Goal: Transaction & Acquisition: Book appointment/travel/reservation

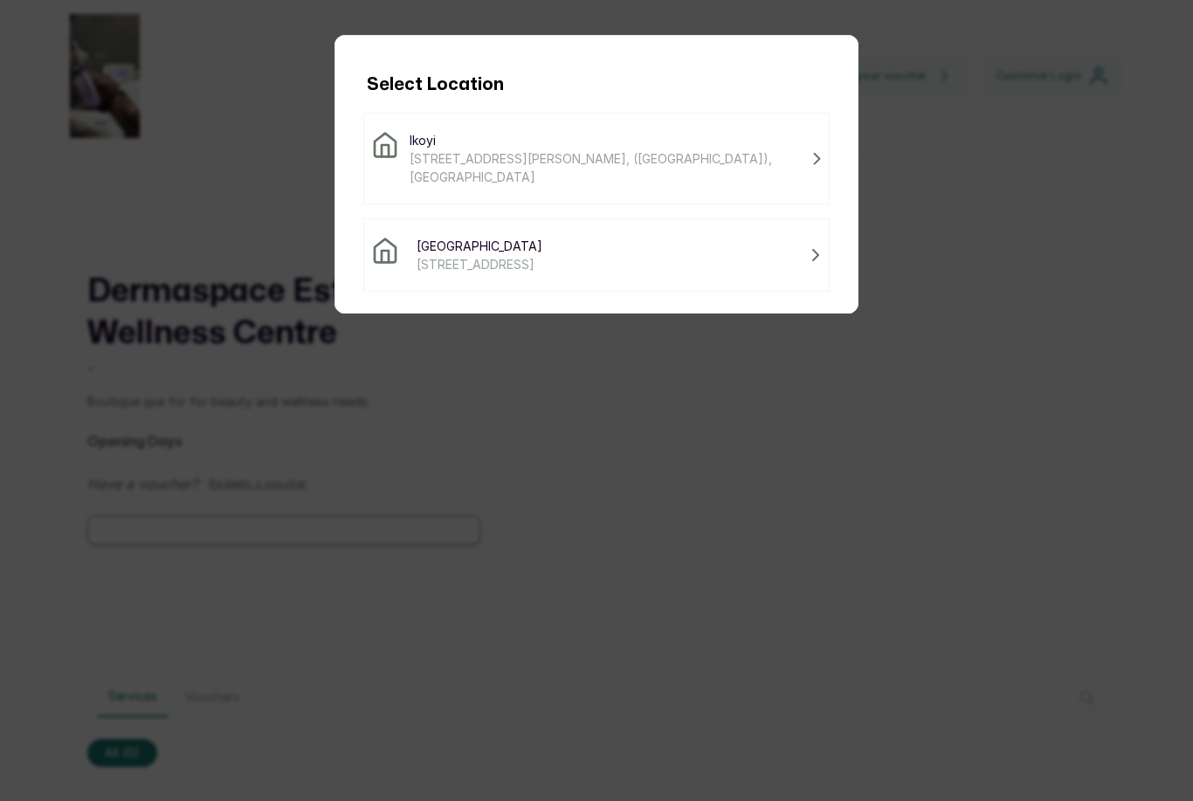
click at [718, 248] on div "Victoria Island [STREET_ADDRESS]" at bounding box center [596, 255] width 451 height 37
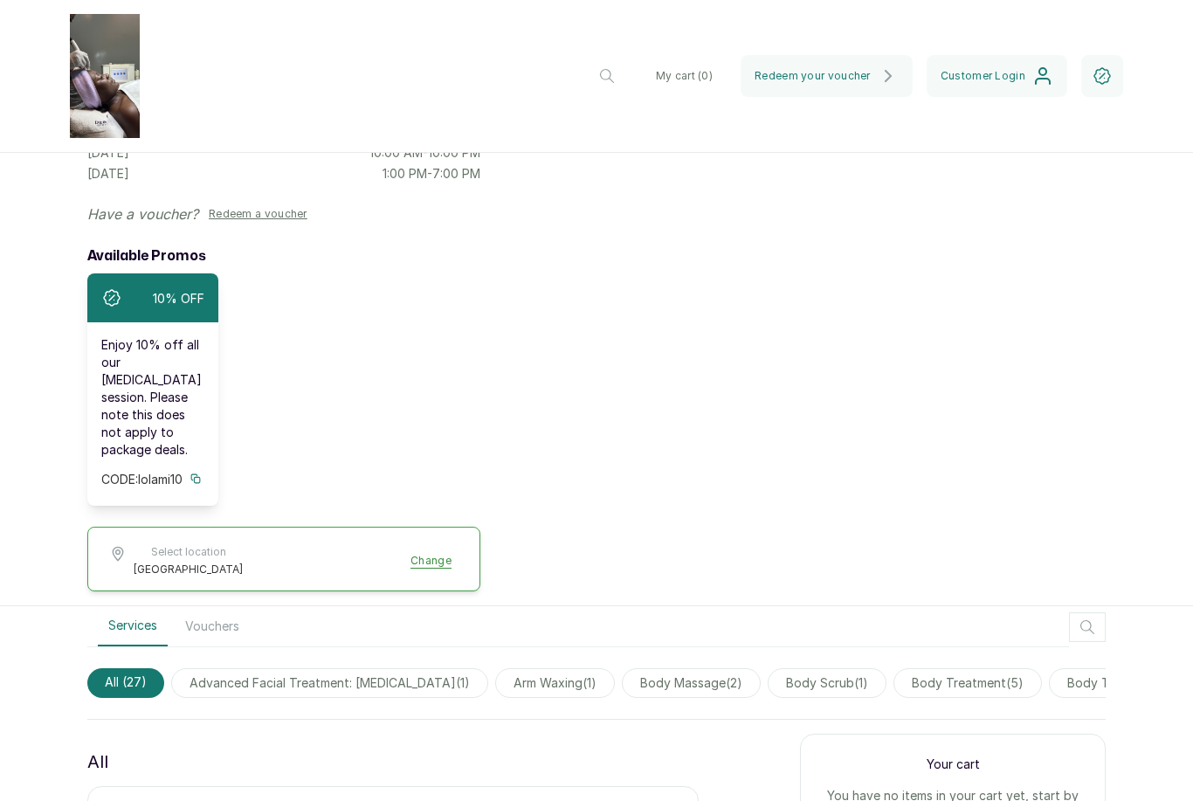
scroll to position [354, 0]
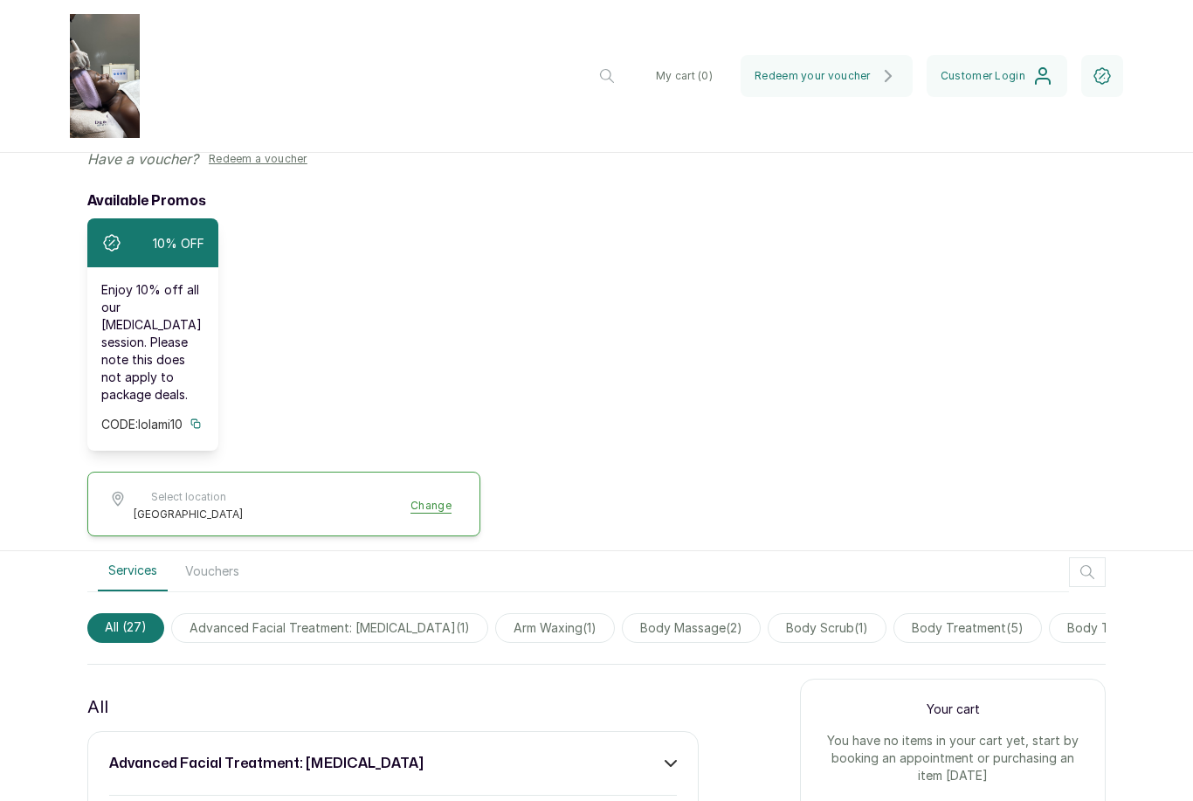
click at [326, 274] on div "10% OFF Enjoy 10% off all our [MEDICAL_DATA] session. Please note this does not…" at bounding box center [283, 334] width 393 height 232
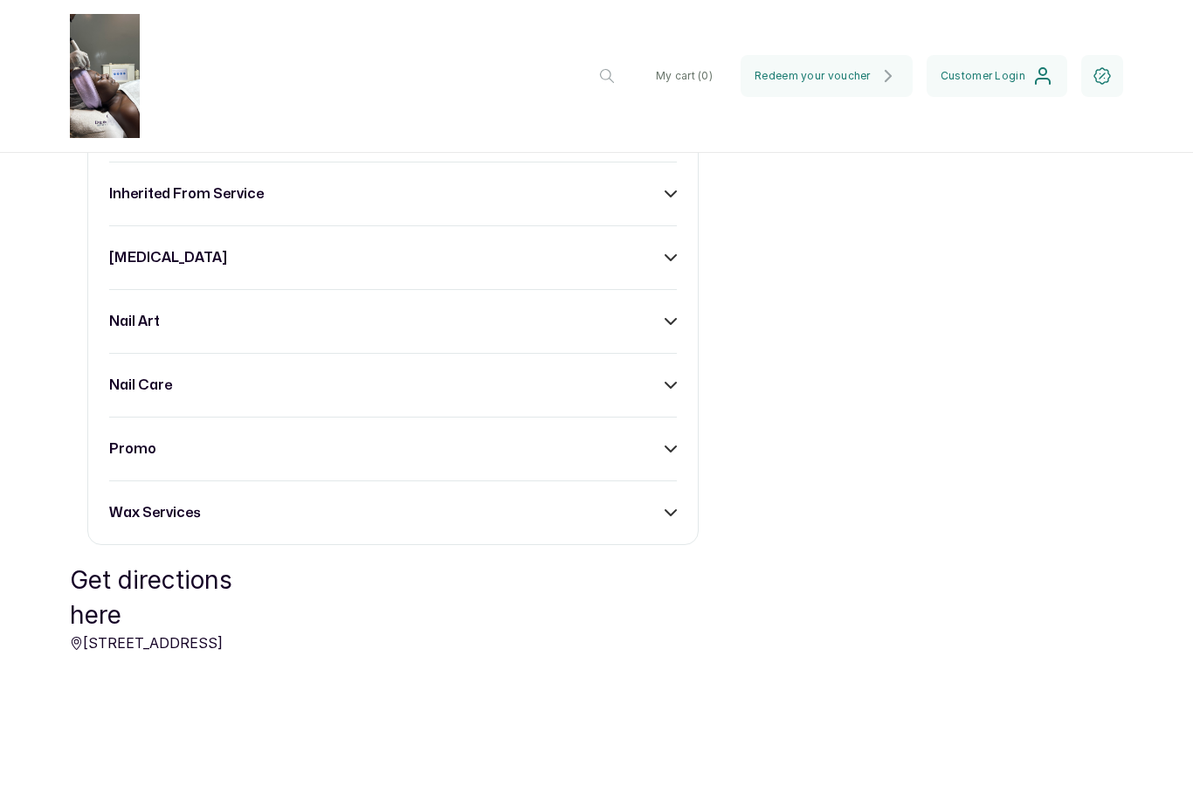
scroll to position [2254, 0]
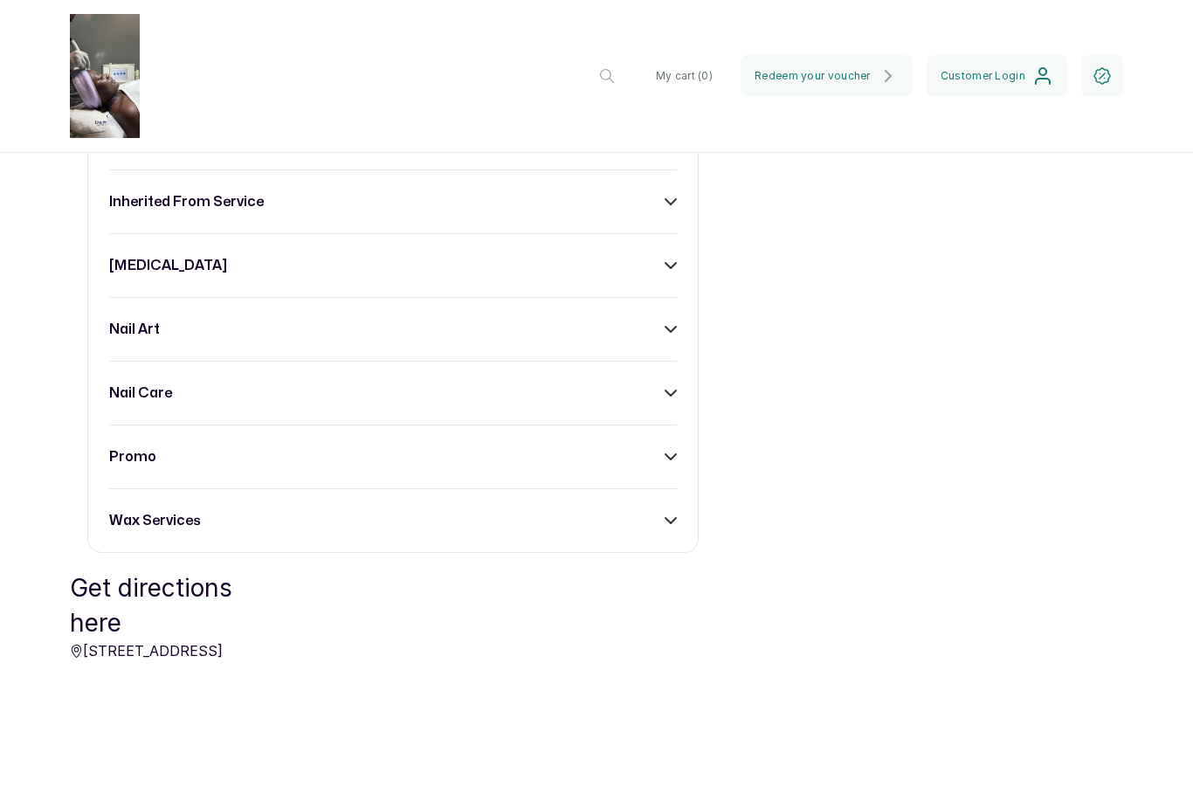
click at [490, 391] on div "nail care" at bounding box center [393, 392] width 568 height 21
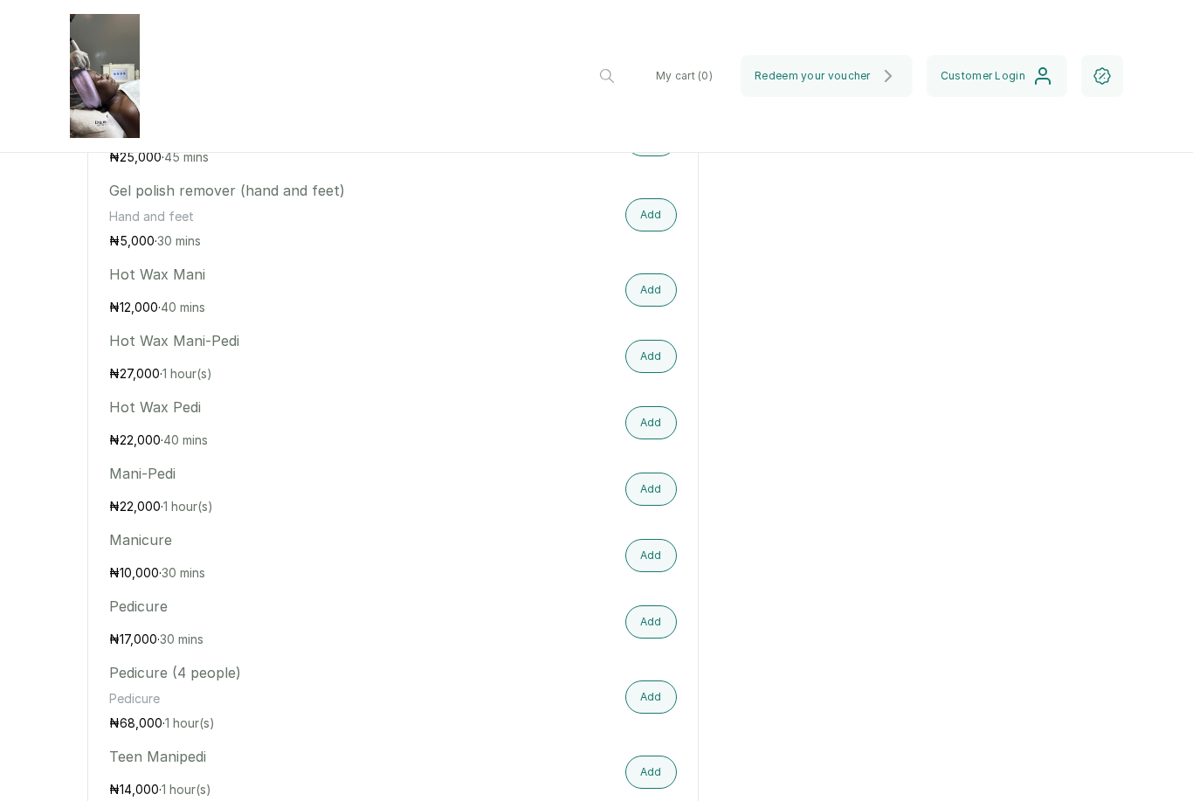
scroll to position [2641, 0]
click at [651, 480] on button "Add" at bounding box center [651, 489] width 52 height 33
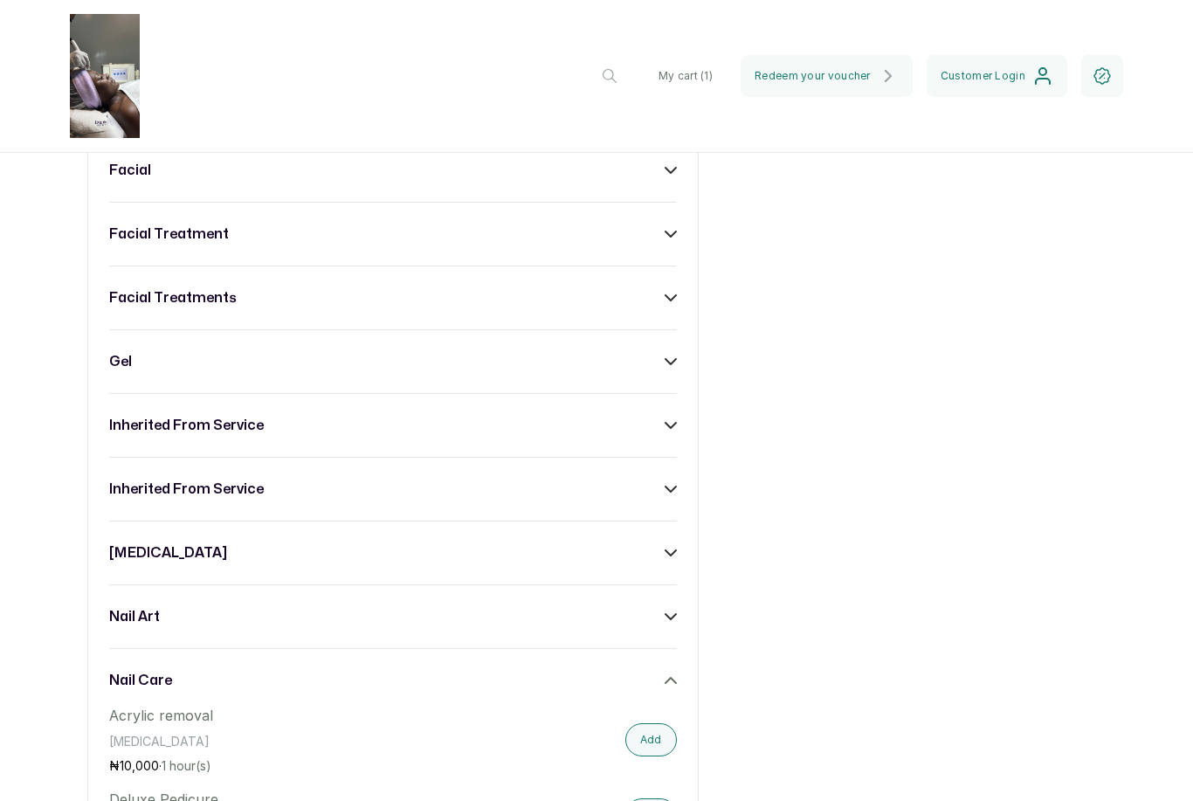
click at [706, 62] on button "My cart ( 1 )" at bounding box center [685, 76] width 82 height 42
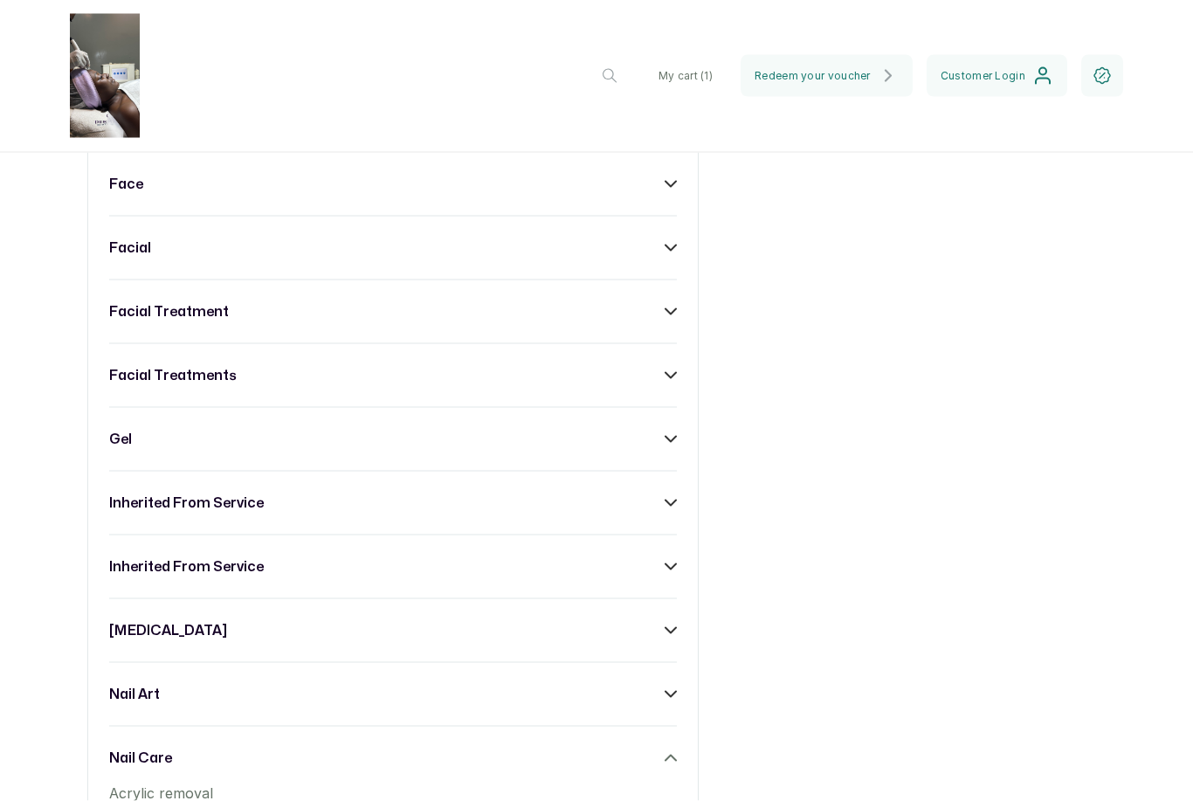
scroll to position [1887, 0]
click at [711, 82] on button "My cart ( 1 )" at bounding box center [685, 76] width 82 height 42
click at [695, 72] on button "My cart ( 1 )" at bounding box center [685, 76] width 82 height 42
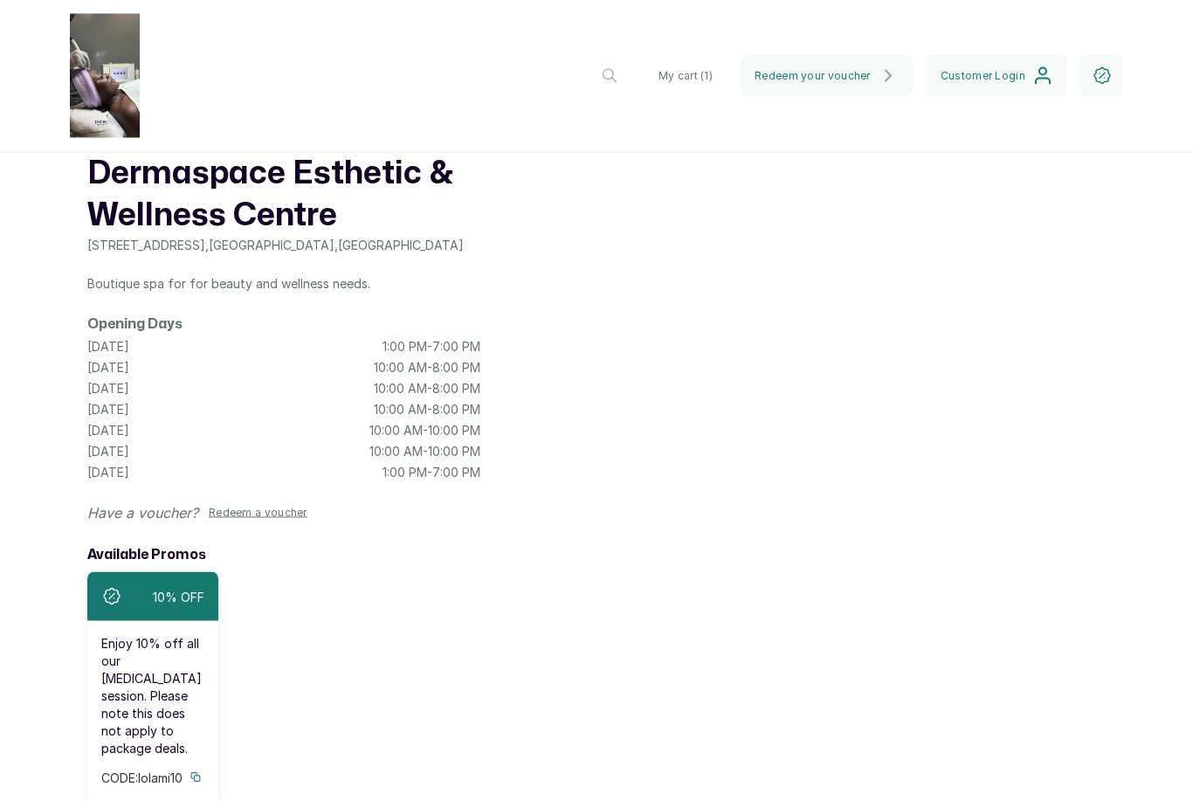
scroll to position [56, 0]
click at [1113, 70] on button "button" at bounding box center [1102, 76] width 42 height 42
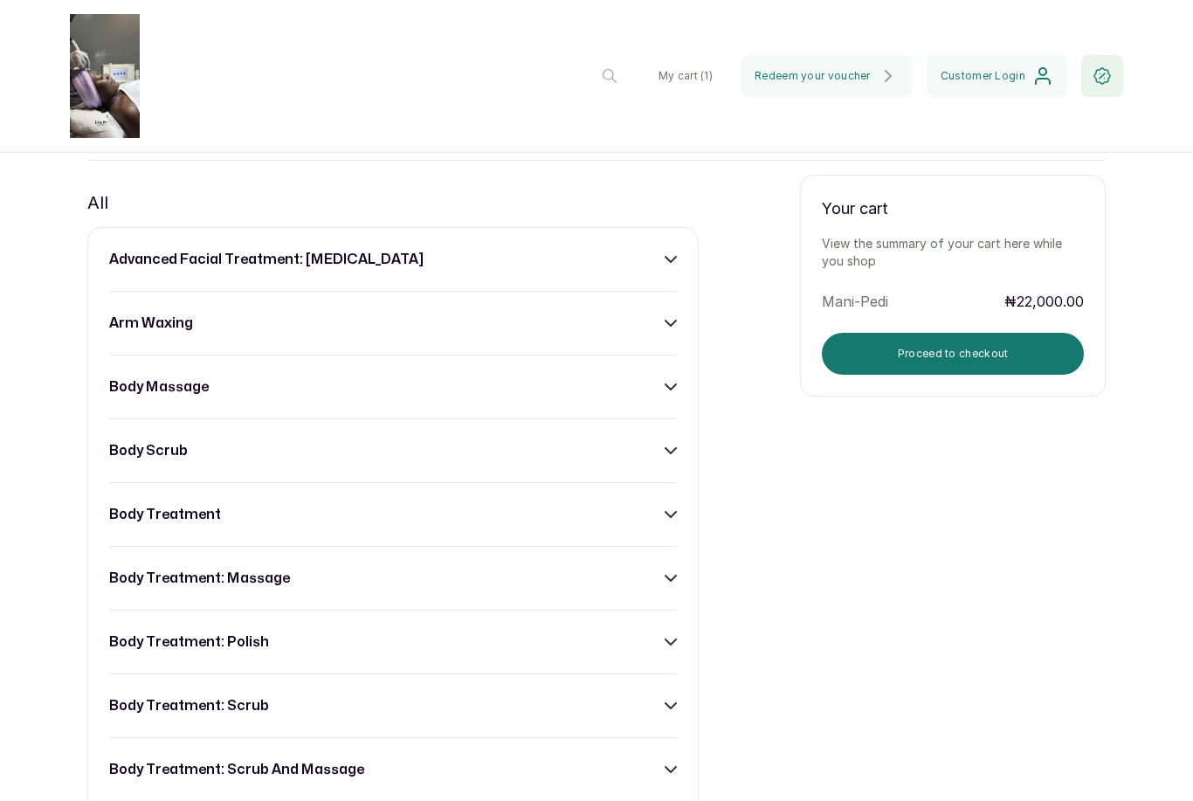
scroll to position [858, 0]
click at [935, 332] on button "Proceed to checkout" at bounding box center [953, 353] width 262 height 42
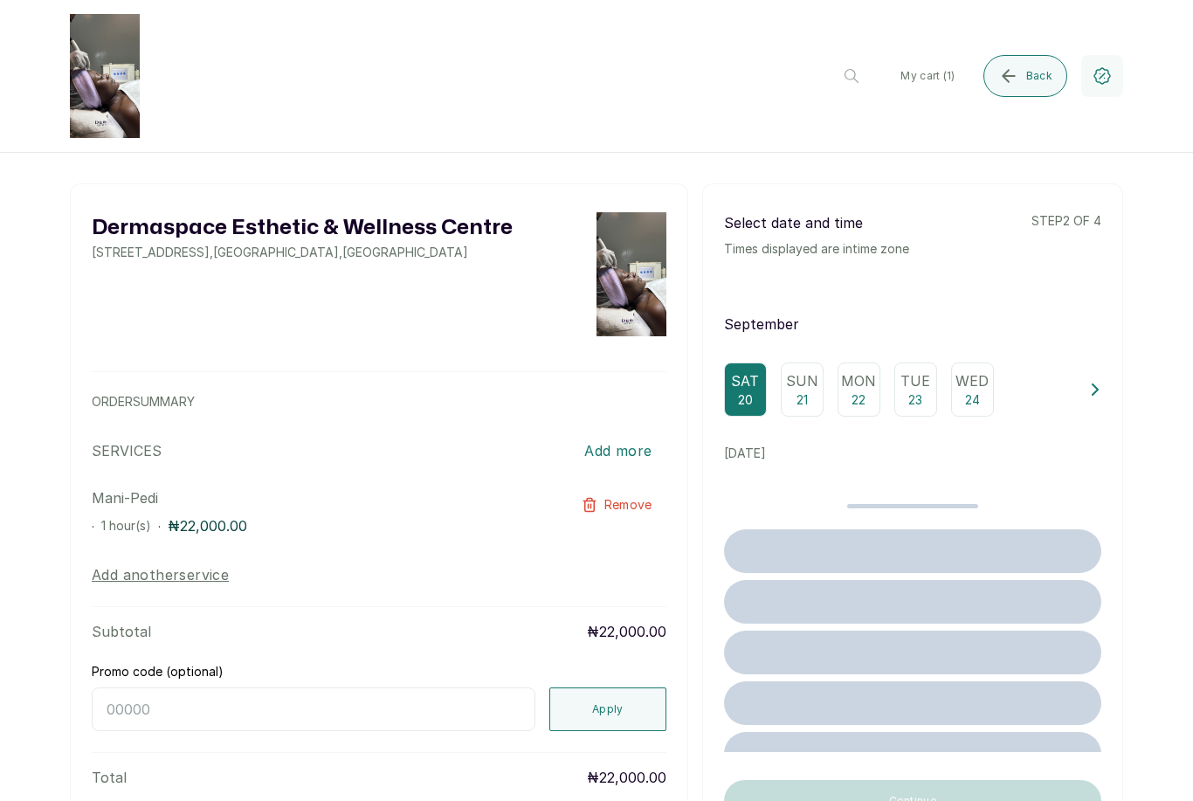
scroll to position [0, 0]
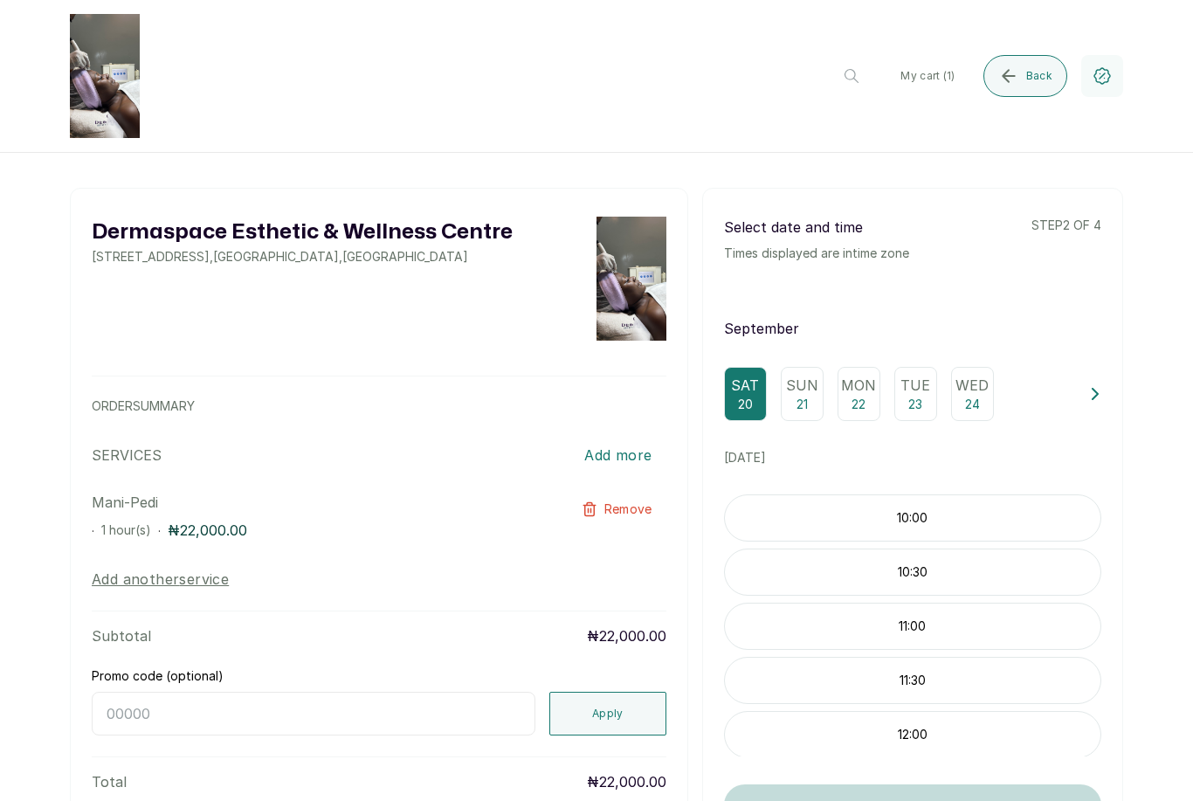
click at [915, 672] on p "11:30" at bounding box center [912, 680] width 375 height 17
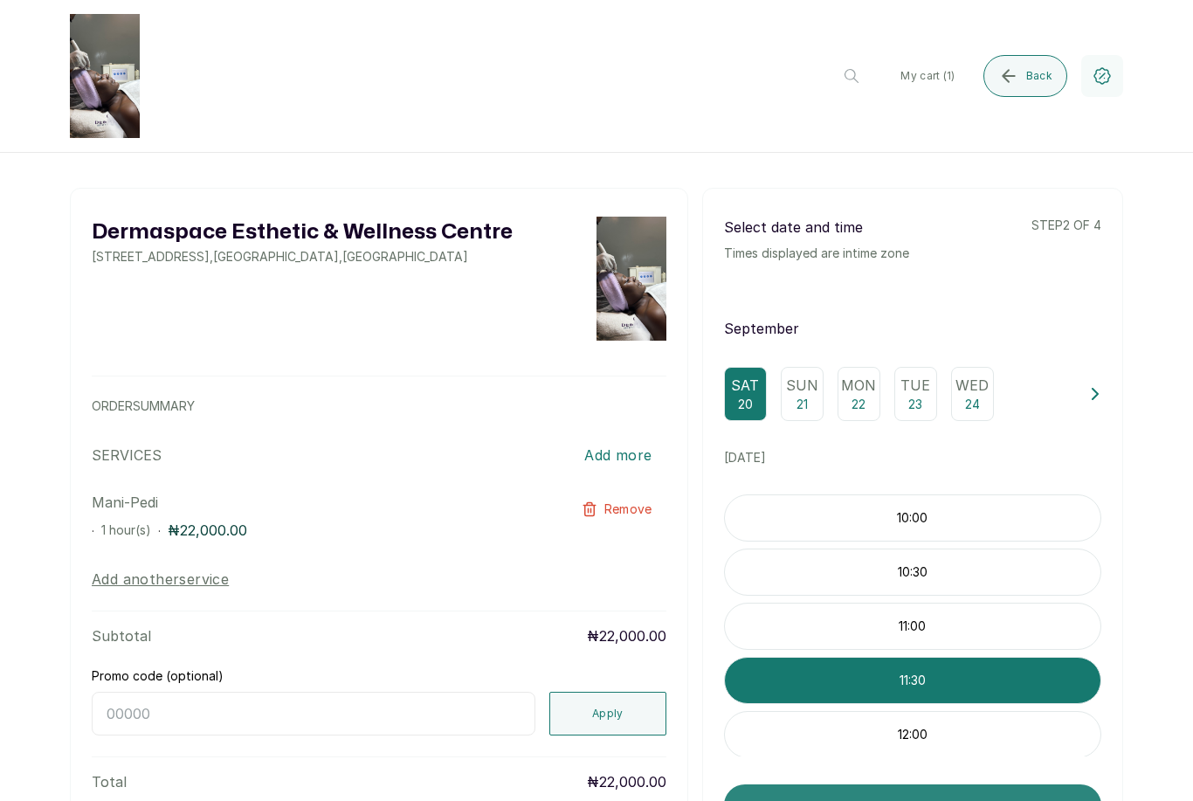
click at [924, 784] on button "Continue" at bounding box center [912, 805] width 377 height 42
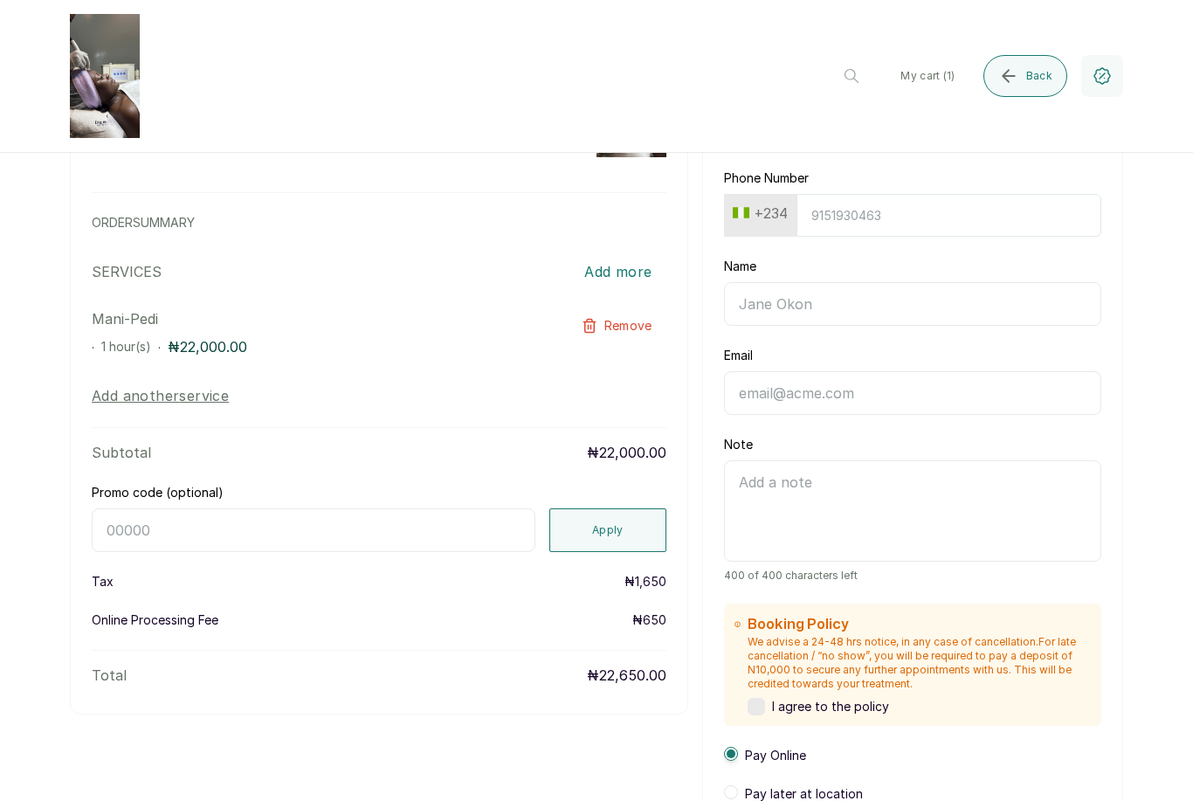
scroll to position [183, 0]
click at [768, 698] on div "I agree to the policy" at bounding box center [918, 706] width 343 height 17
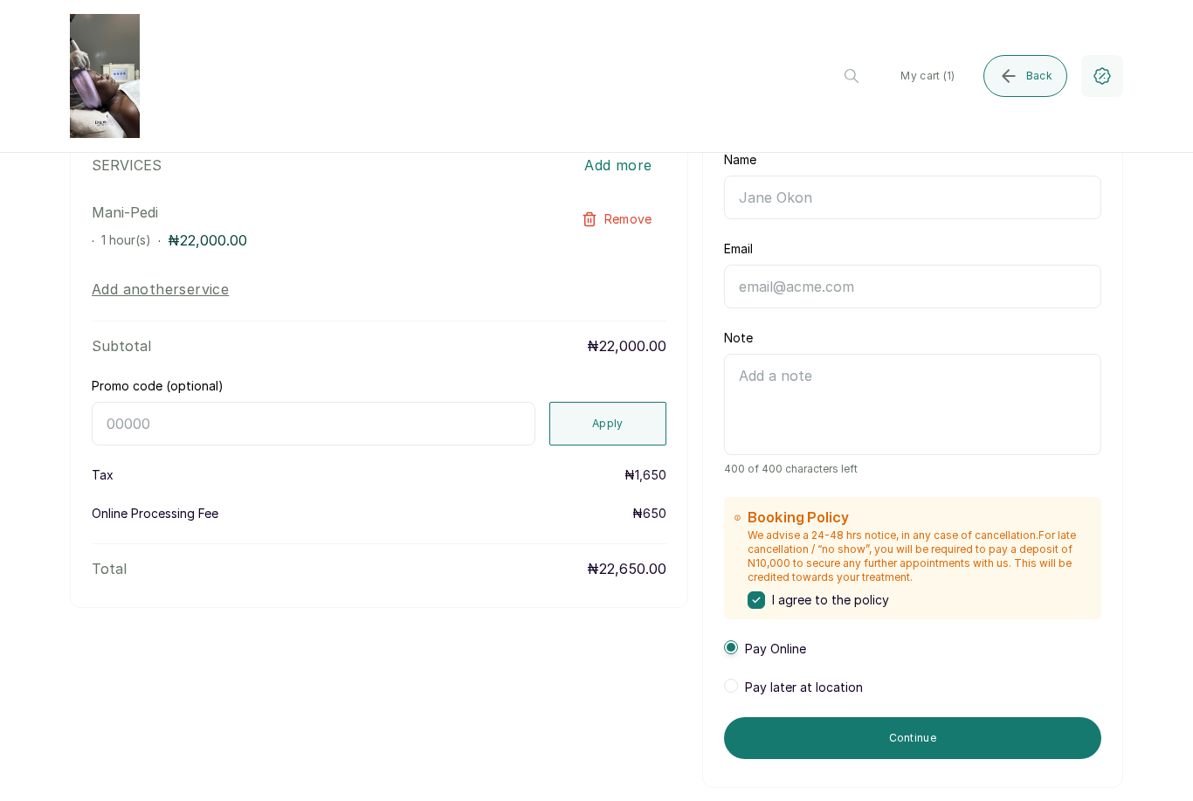
scroll to position [290, 0]
click at [803, 678] on span "Pay later at location" at bounding box center [804, 686] width 118 height 17
click at [740, 640] on div "Pay Online" at bounding box center [765, 648] width 82 height 17
click at [747, 678] on span "Pay later at location" at bounding box center [804, 686] width 118 height 17
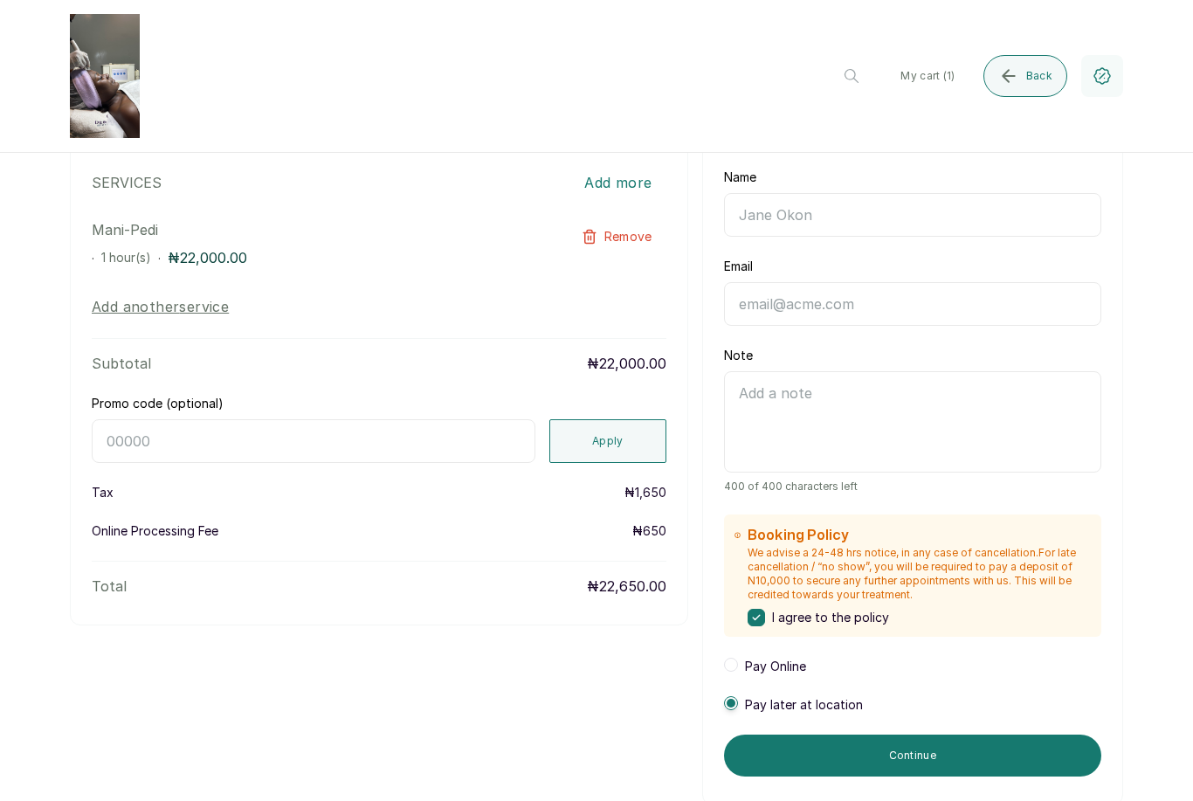
scroll to position [272, 0]
click at [918, 734] on button "Continue" at bounding box center [912, 755] width 377 height 42
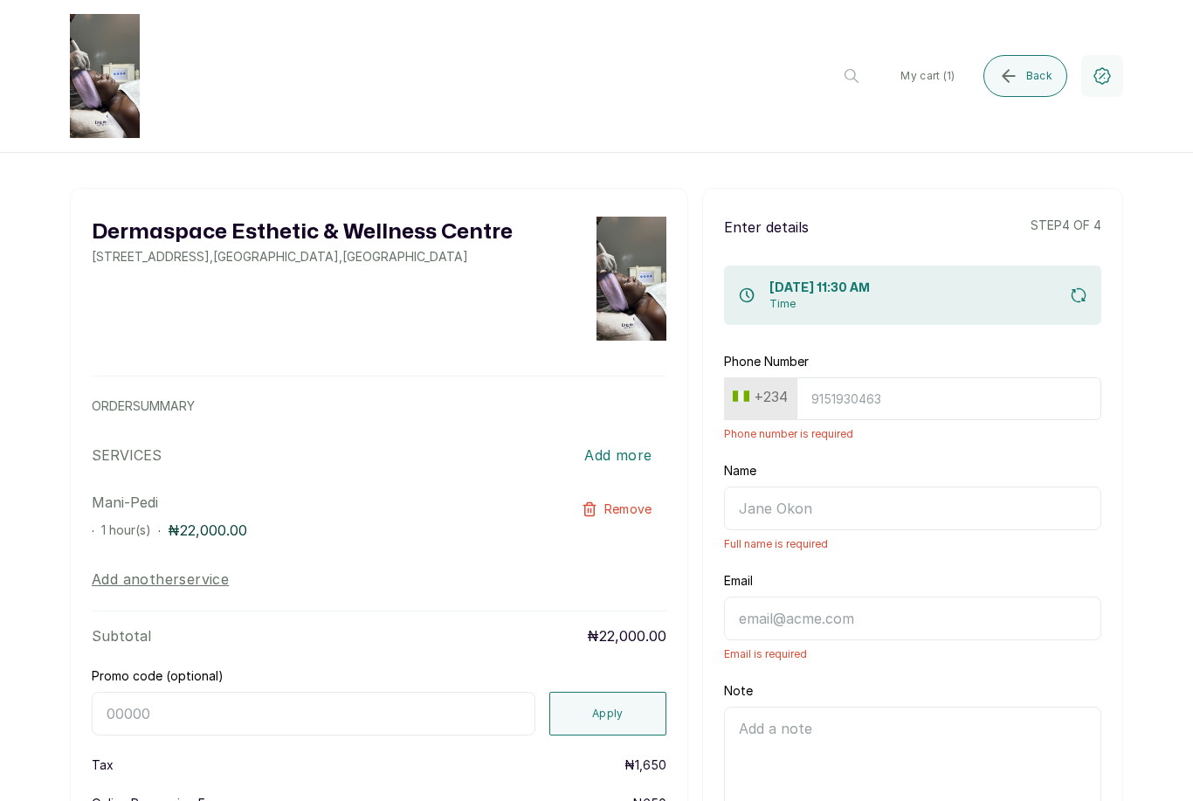
scroll to position [0, 0]
click at [634, 500] on span "Remove" at bounding box center [628, 508] width 48 height 17
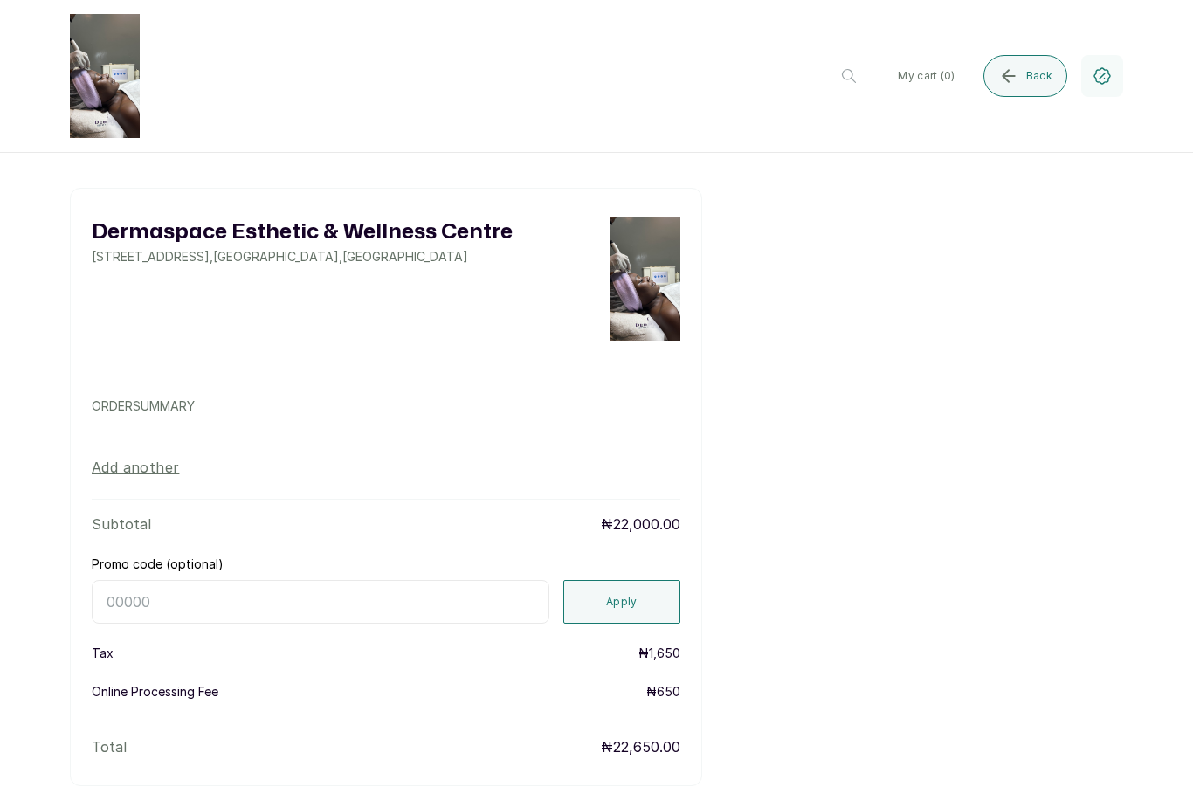
click at [933, 71] on button "My cart ( 0 )" at bounding box center [926, 76] width 85 height 42
click at [1030, 80] on span "Back" at bounding box center [1039, 76] width 26 height 14
click at [995, 81] on button "Back" at bounding box center [1025, 76] width 84 height 42
click at [151, 470] on button "Add another" at bounding box center [135, 467] width 87 height 21
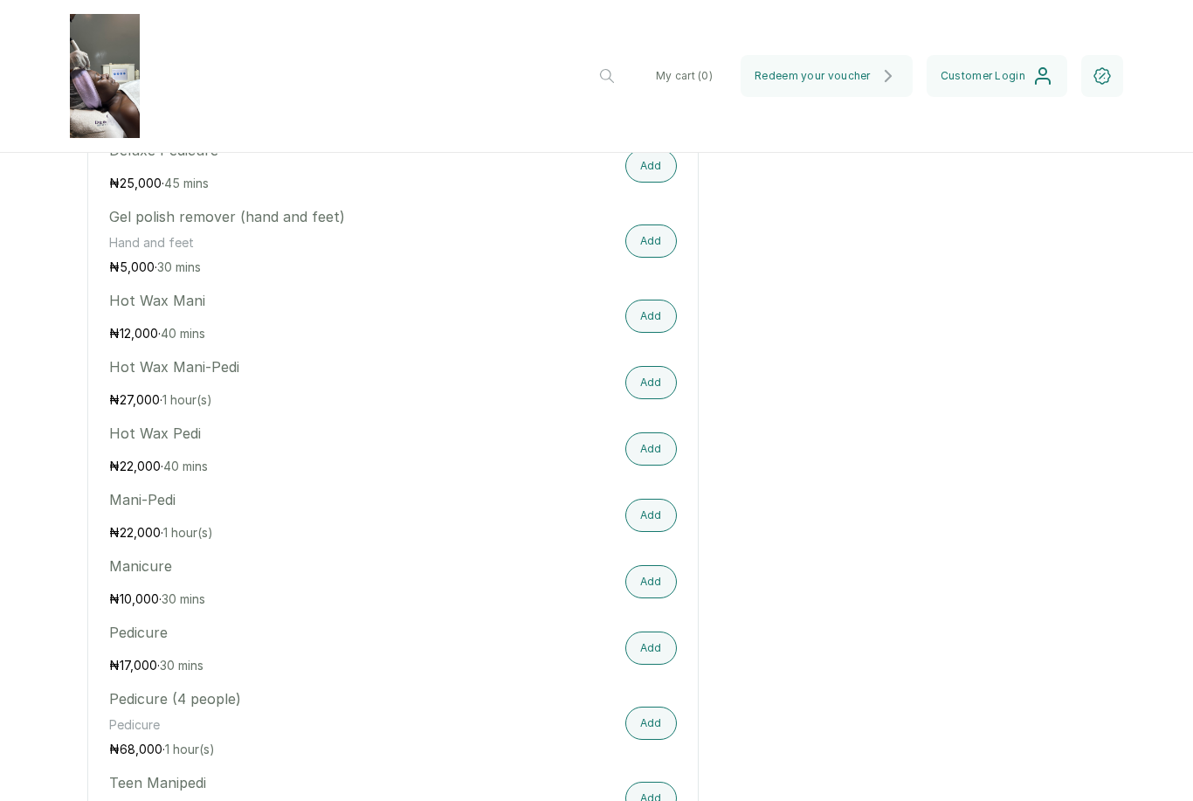
scroll to position [2617, 0]
click at [651, 499] on button "Add" at bounding box center [651, 513] width 52 height 33
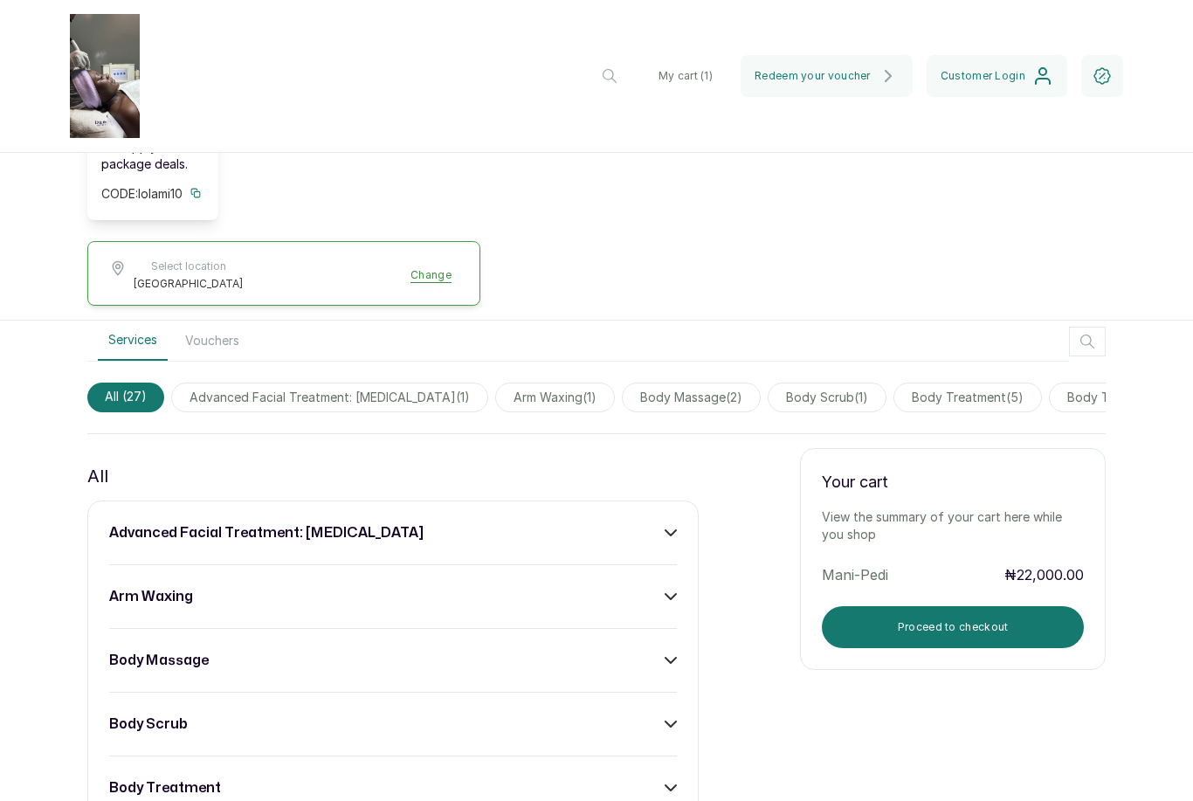
scroll to position [582, 0]
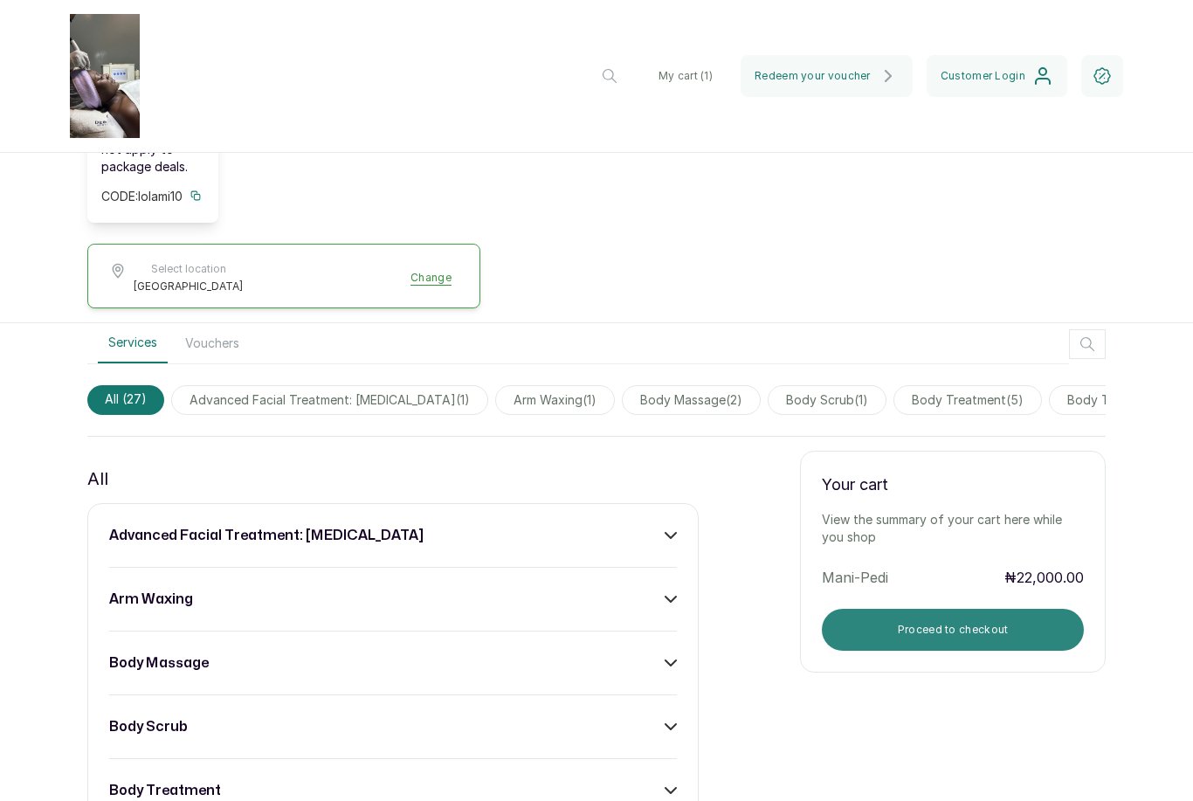
click at [950, 612] on button "Proceed to checkout" at bounding box center [953, 630] width 262 height 42
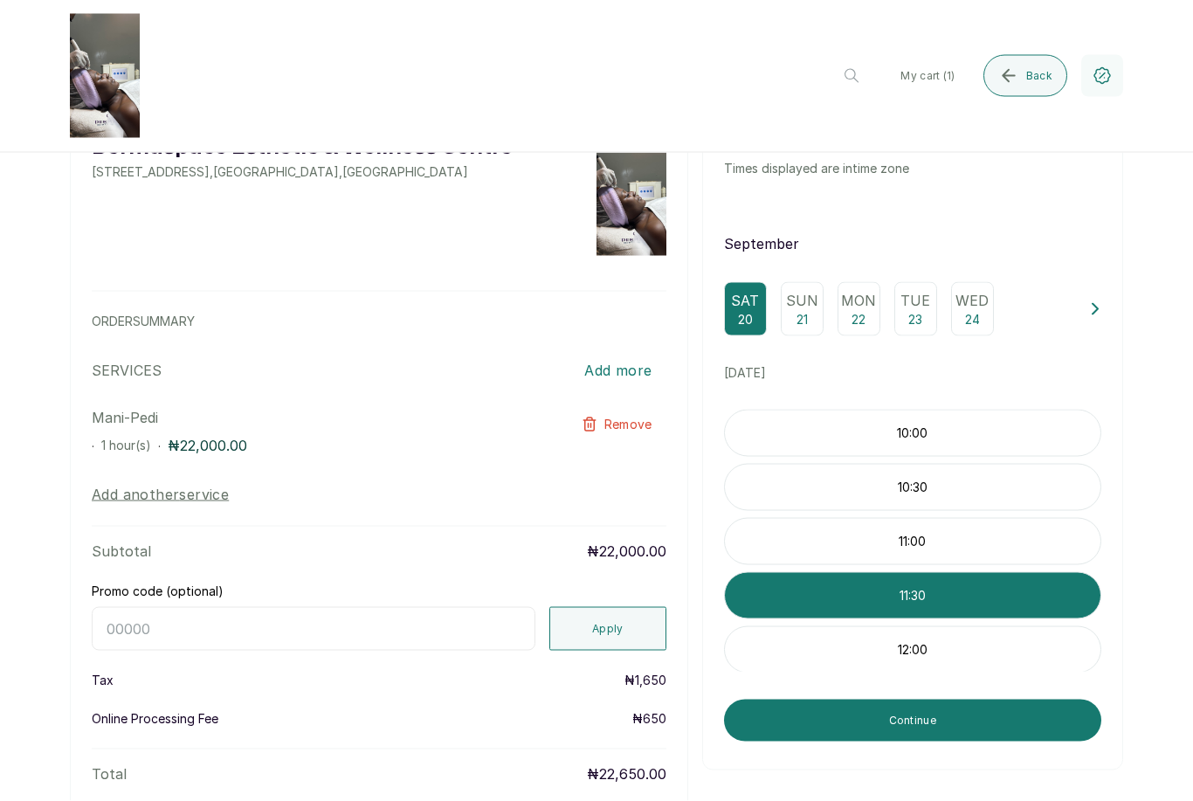
scroll to position [56, 0]
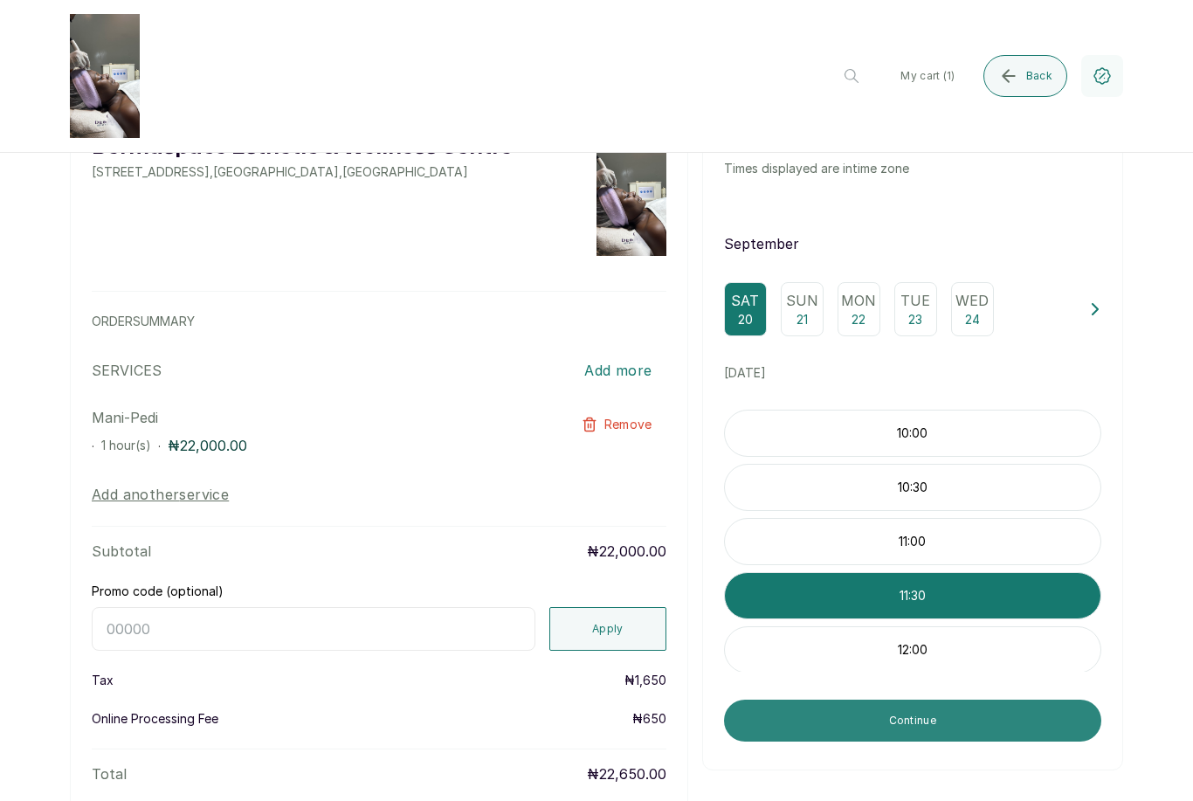
click at [906, 699] on button "Continue" at bounding box center [912, 720] width 377 height 42
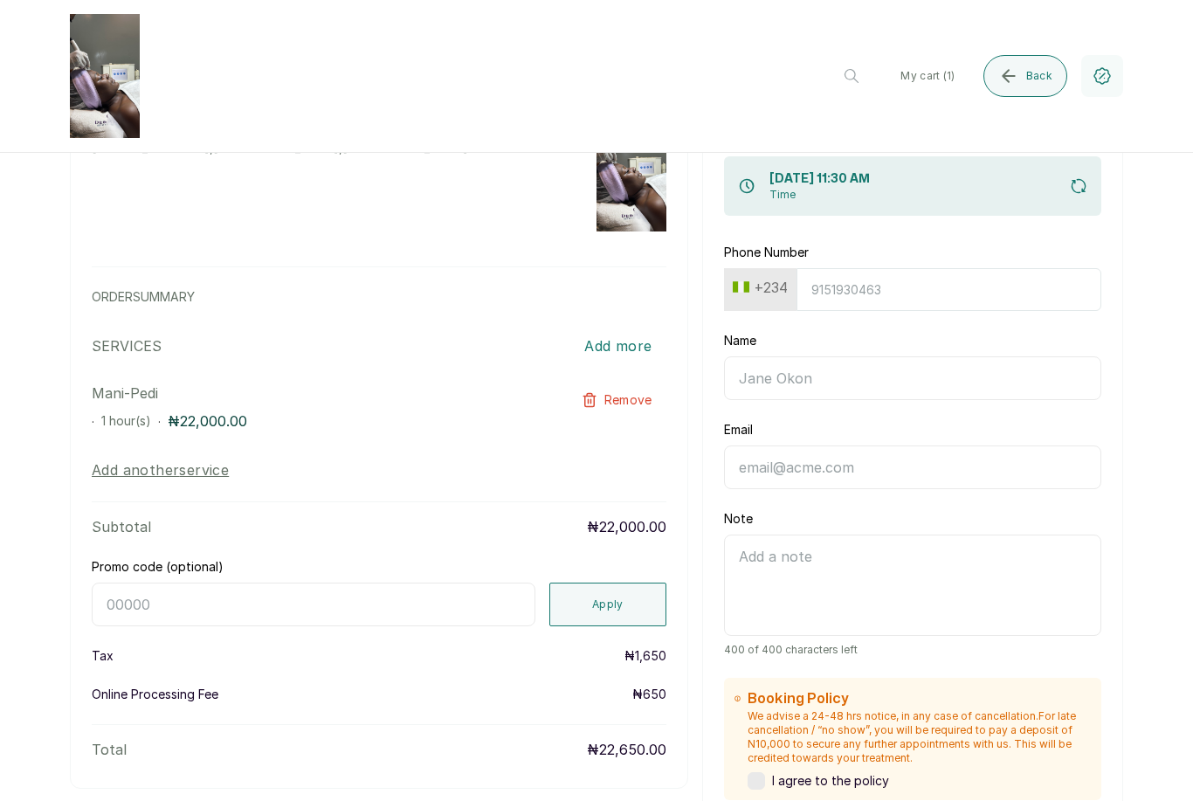
scroll to position [109, 0]
click at [857, 268] on input "Phone Number" at bounding box center [948, 289] width 305 height 43
type input "8029990456"
type input "chike"
type input "[EMAIL_ADDRESS][DOMAIN_NAME]"
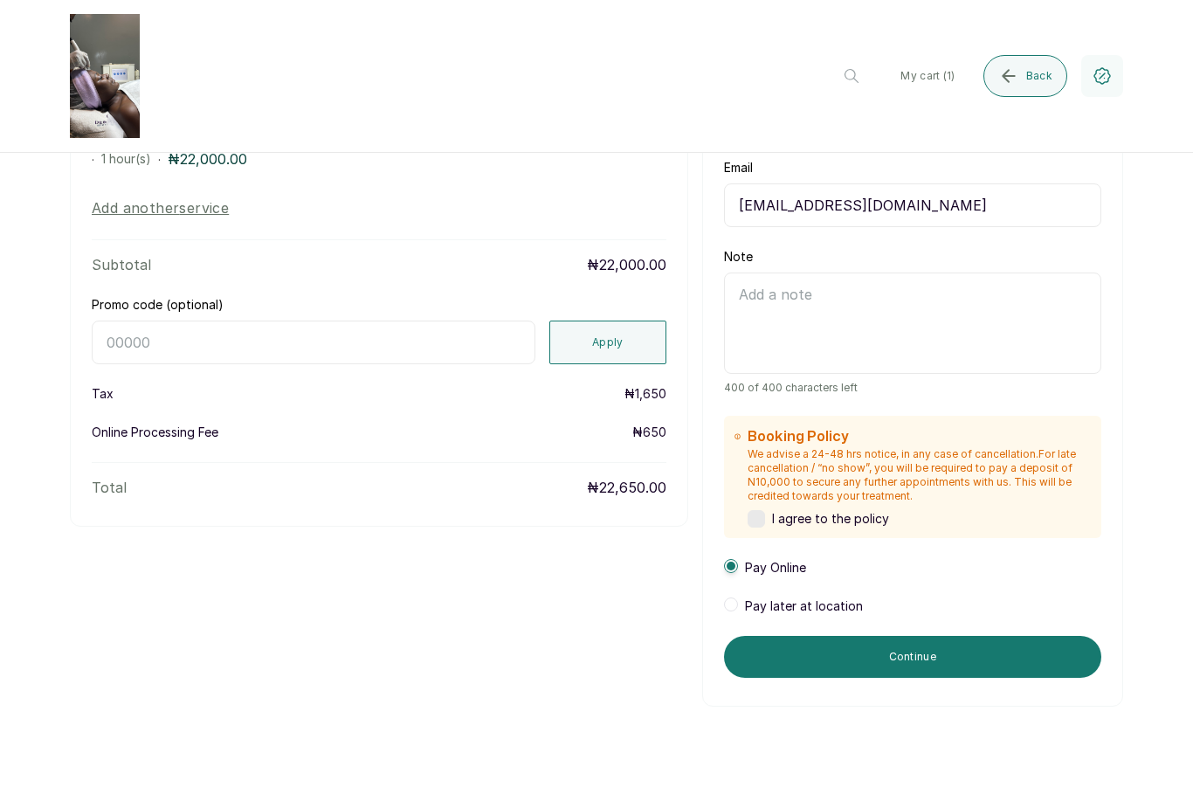
scroll to position [369, 0]
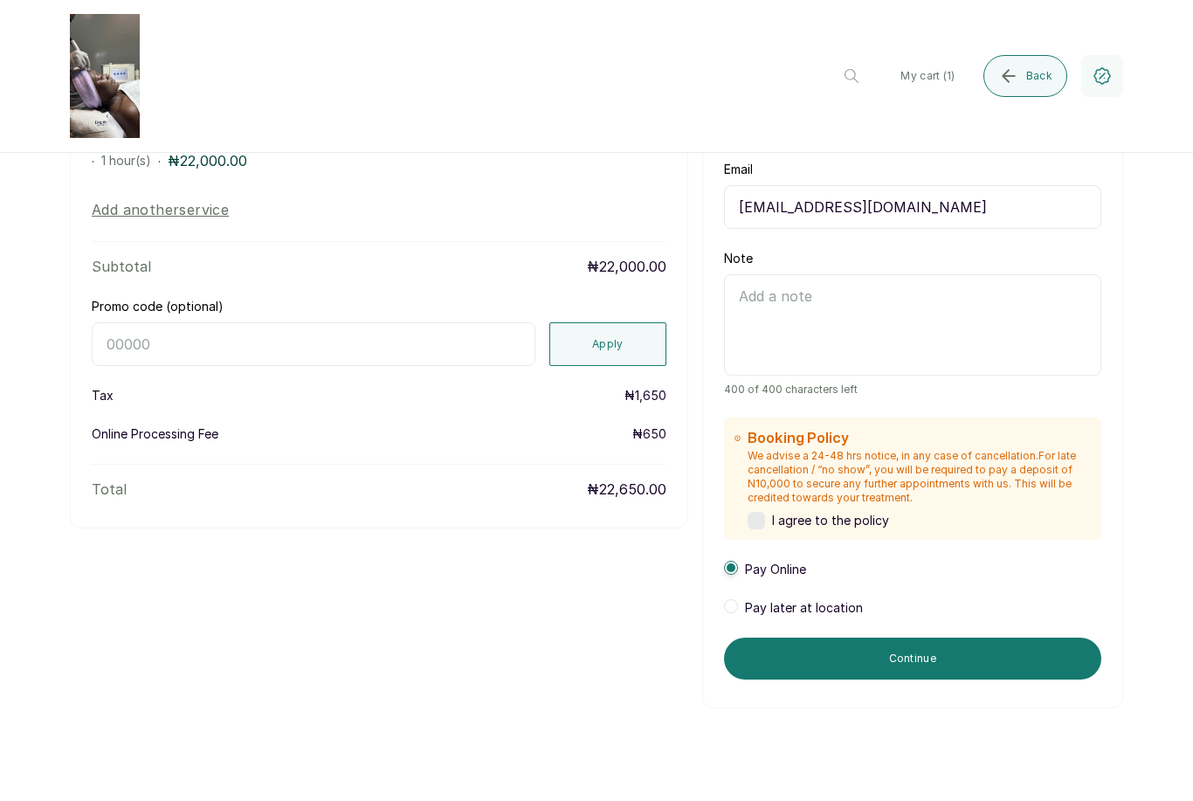
type input "8029990456"
click at [756, 512] on label at bounding box center [755, 520] width 17 height 17
click at [745, 599] on span "Pay later at location" at bounding box center [804, 607] width 118 height 17
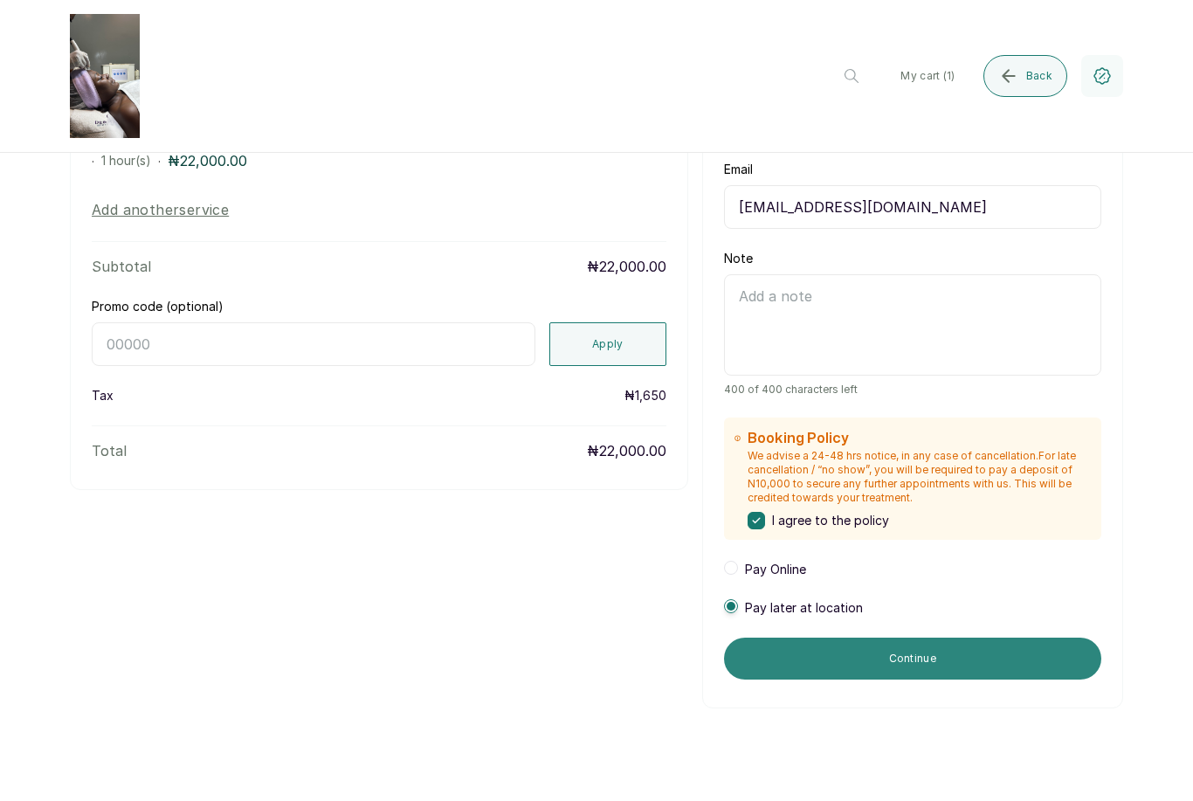
click at [912, 637] on button "Continue" at bounding box center [912, 658] width 377 height 42
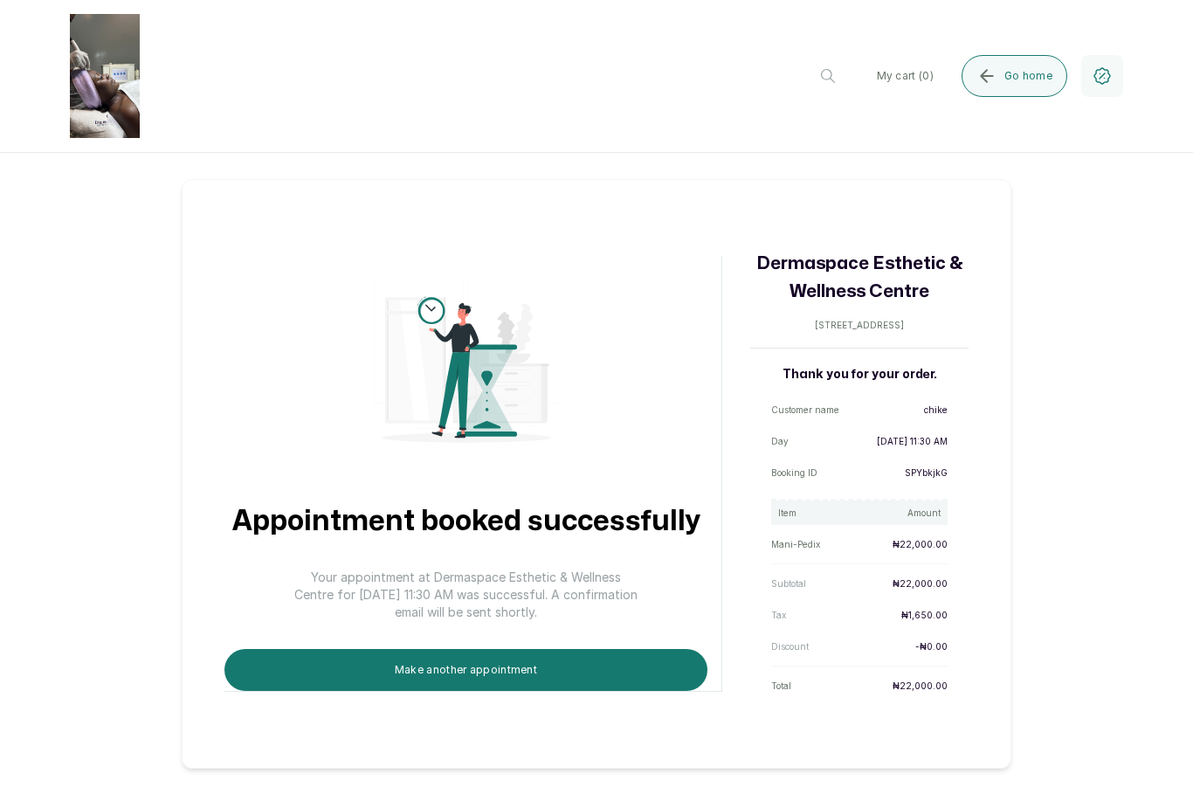
scroll to position [0, 0]
